Goal: Task Accomplishment & Management: Manage account settings

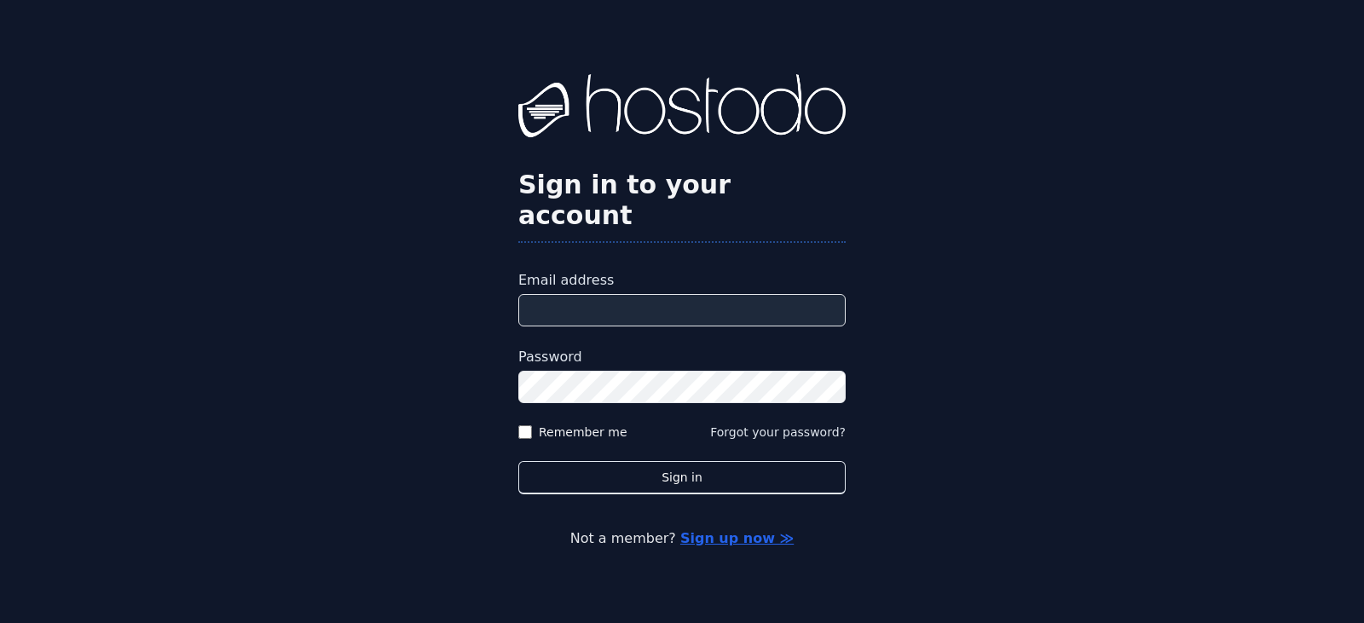
type input "**********"
click at [548, 436] on form "**********" at bounding box center [681, 382] width 327 height 224
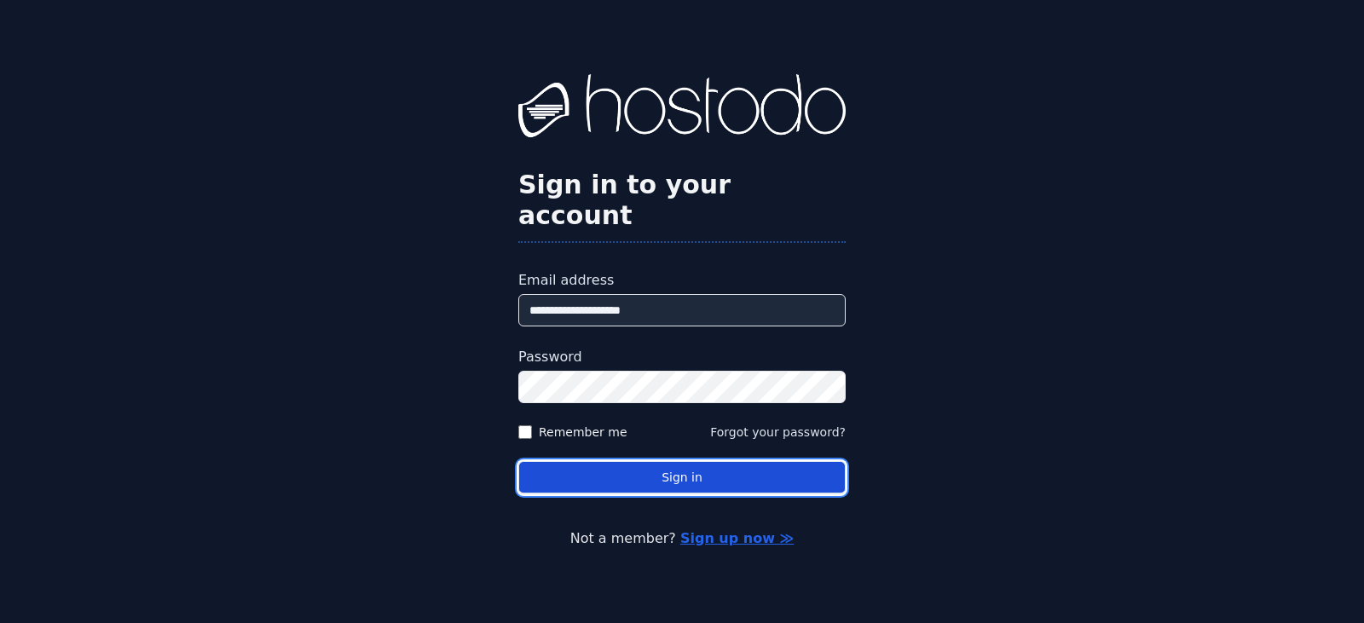
click at [553, 461] on button "Sign in" at bounding box center [681, 477] width 327 height 33
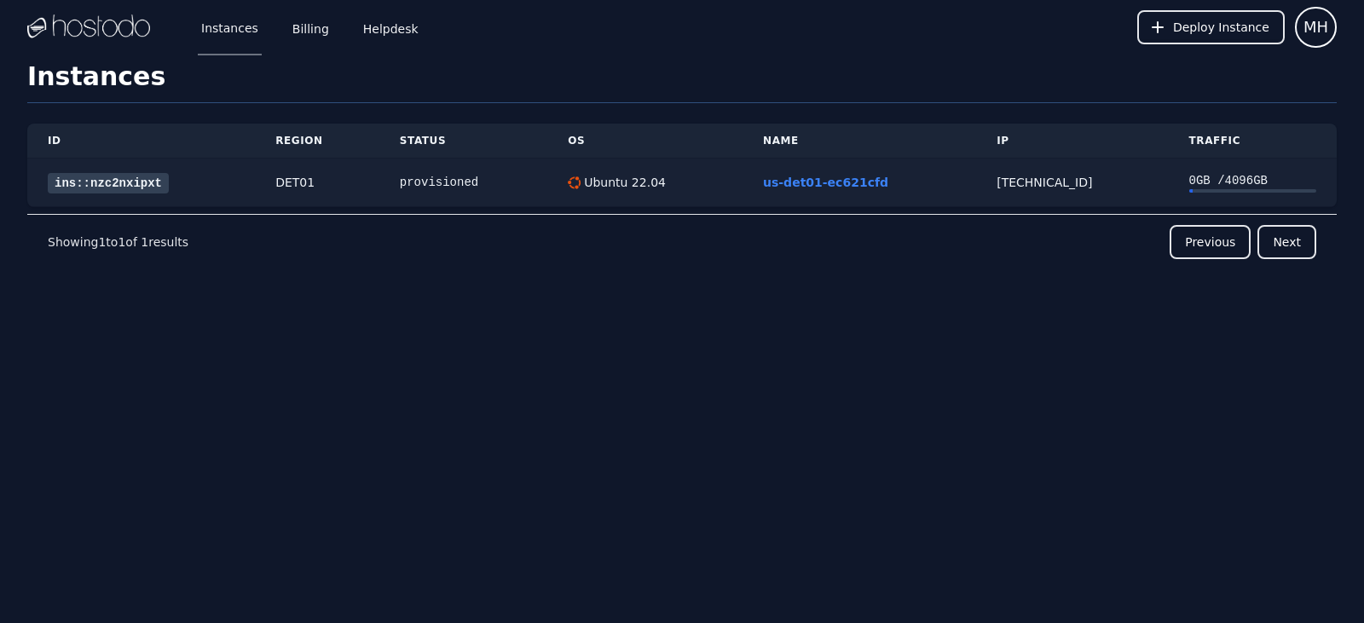
click at [109, 188] on link "ins::nzc2nxipxt" at bounding box center [108, 183] width 121 height 20
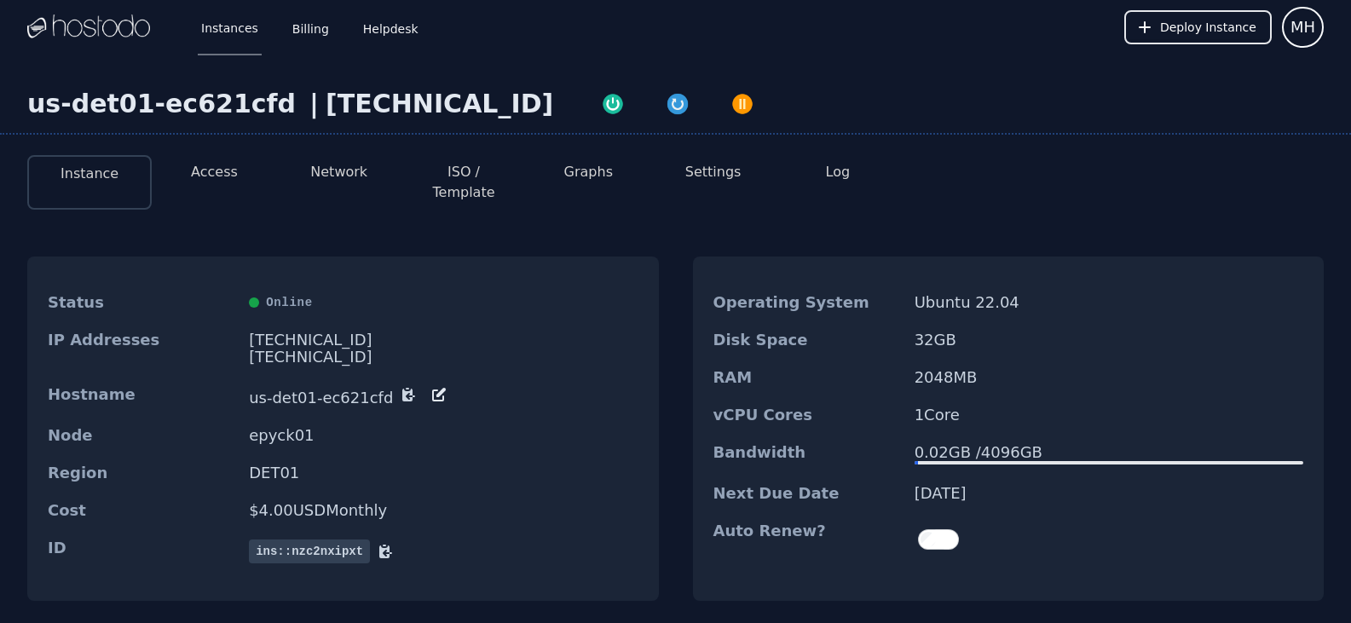
click at [205, 170] on button "Access" at bounding box center [214, 172] width 47 height 20
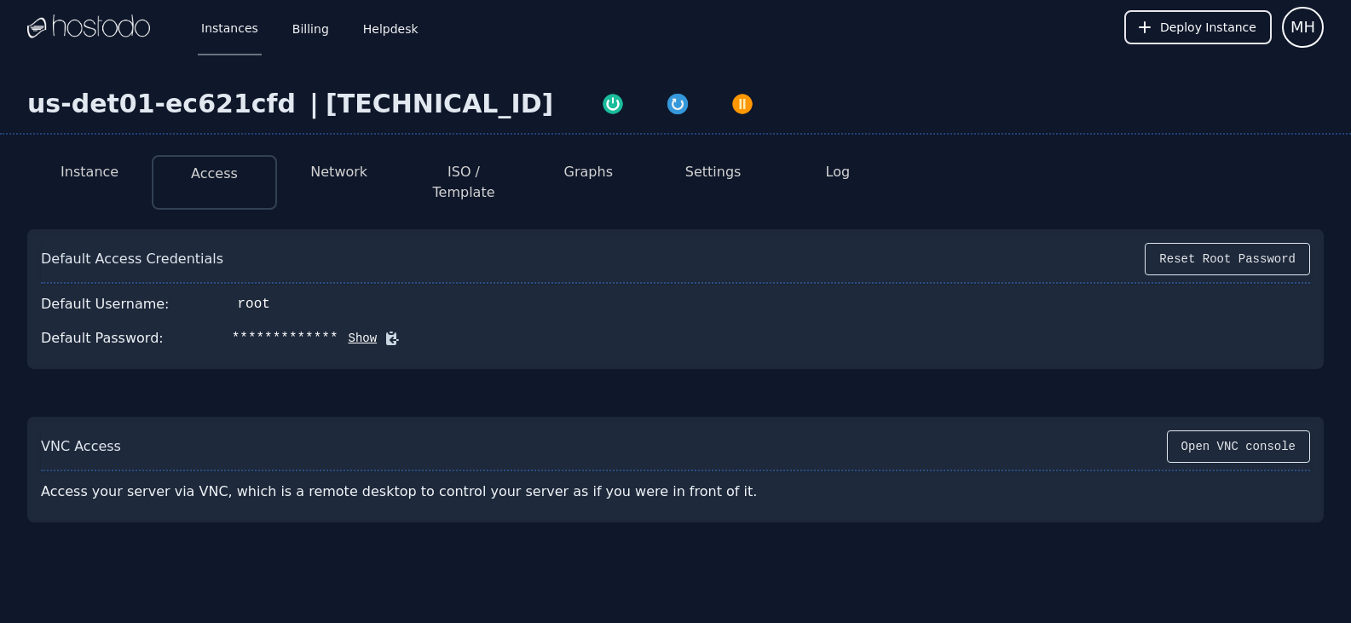
click at [342, 330] on button "Show" at bounding box center [357, 338] width 39 height 17
click at [408, 330] on icon at bounding box center [416, 338] width 17 height 17
click at [383, 99] on div "[TECHNICAL_ID]" at bounding box center [440, 104] width 228 height 31
copy div "[TECHNICAL_ID]"
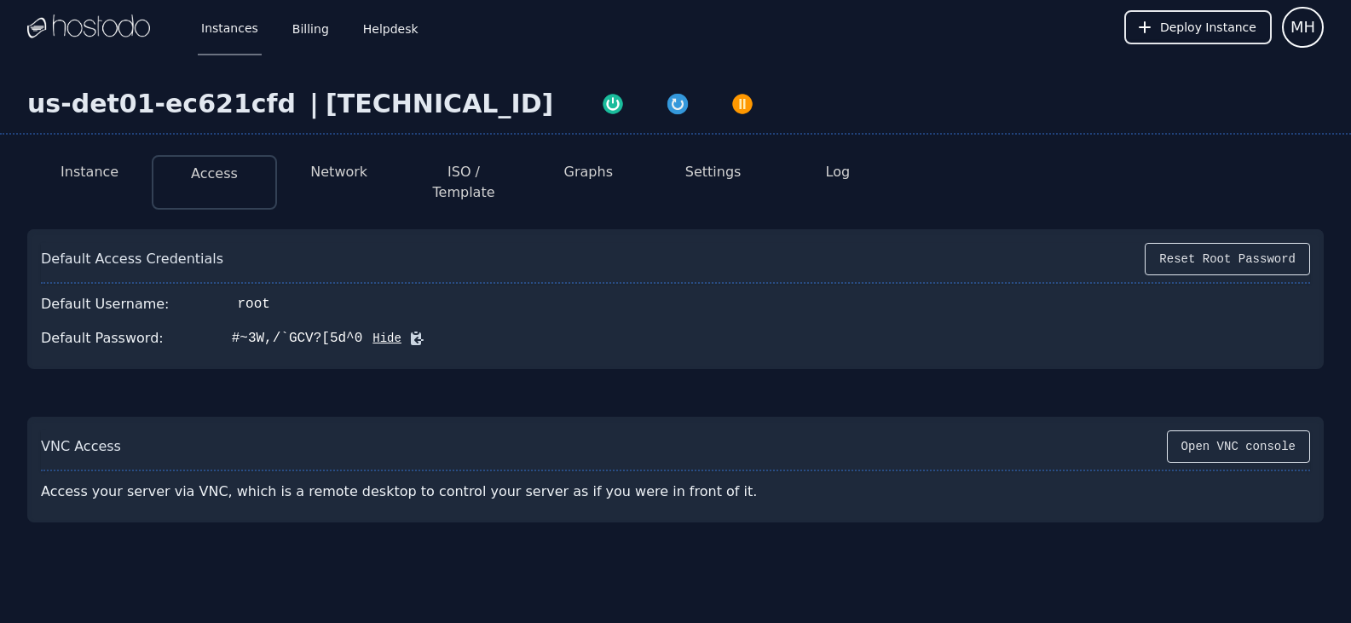
click at [418, 330] on div "Default Password: #~3W,/`GCV?[5d^0 Hide" at bounding box center [675, 338] width 1269 height 34
click at [362, 330] on button "Hide" at bounding box center [381, 338] width 39 height 17
click at [338, 330] on button "Show" at bounding box center [357, 338] width 39 height 17
click at [408, 330] on icon at bounding box center [416, 338] width 17 height 17
drag, startPoint x: 417, startPoint y: 104, endPoint x: 286, endPoint y: 110, distance: 130.5
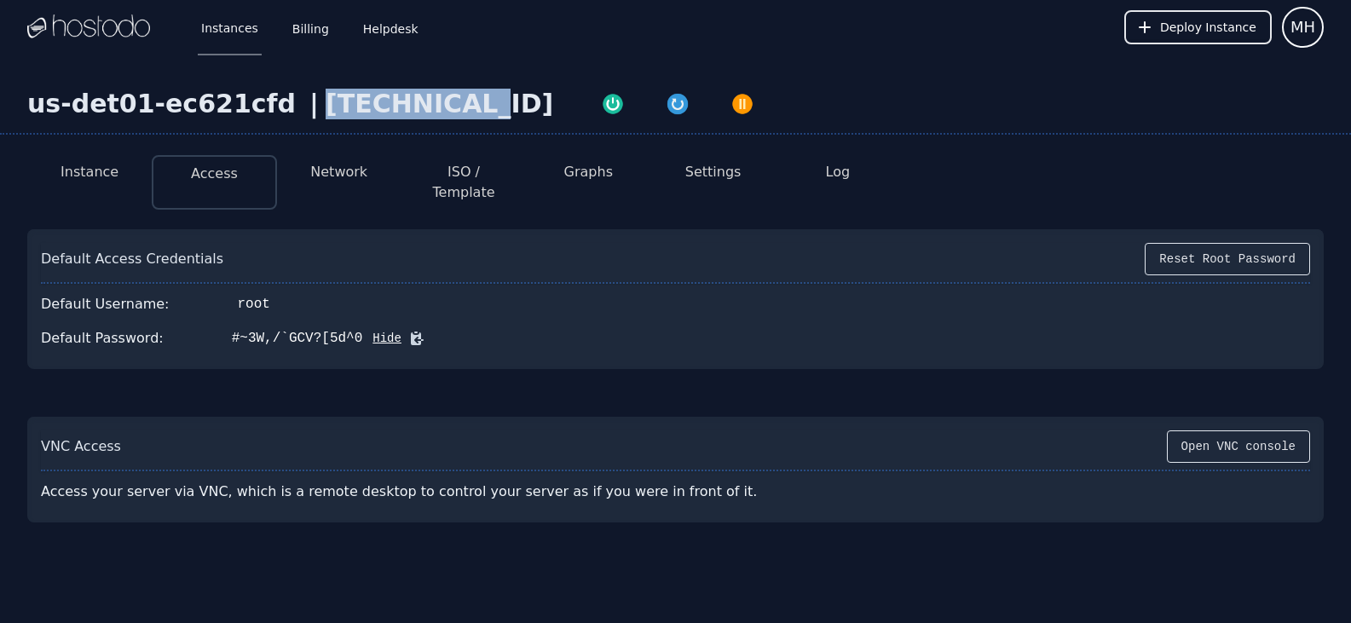
click at [326, 110] on div "[TECHNICAL_ID]" at bounding box center [440, 104] width 228 height 31
copy div "[TECHNICAL_ID]"
click at [401, 330] on button at bounding box center [413, 338] width 24 height 17
